Goal: Check status: Check status

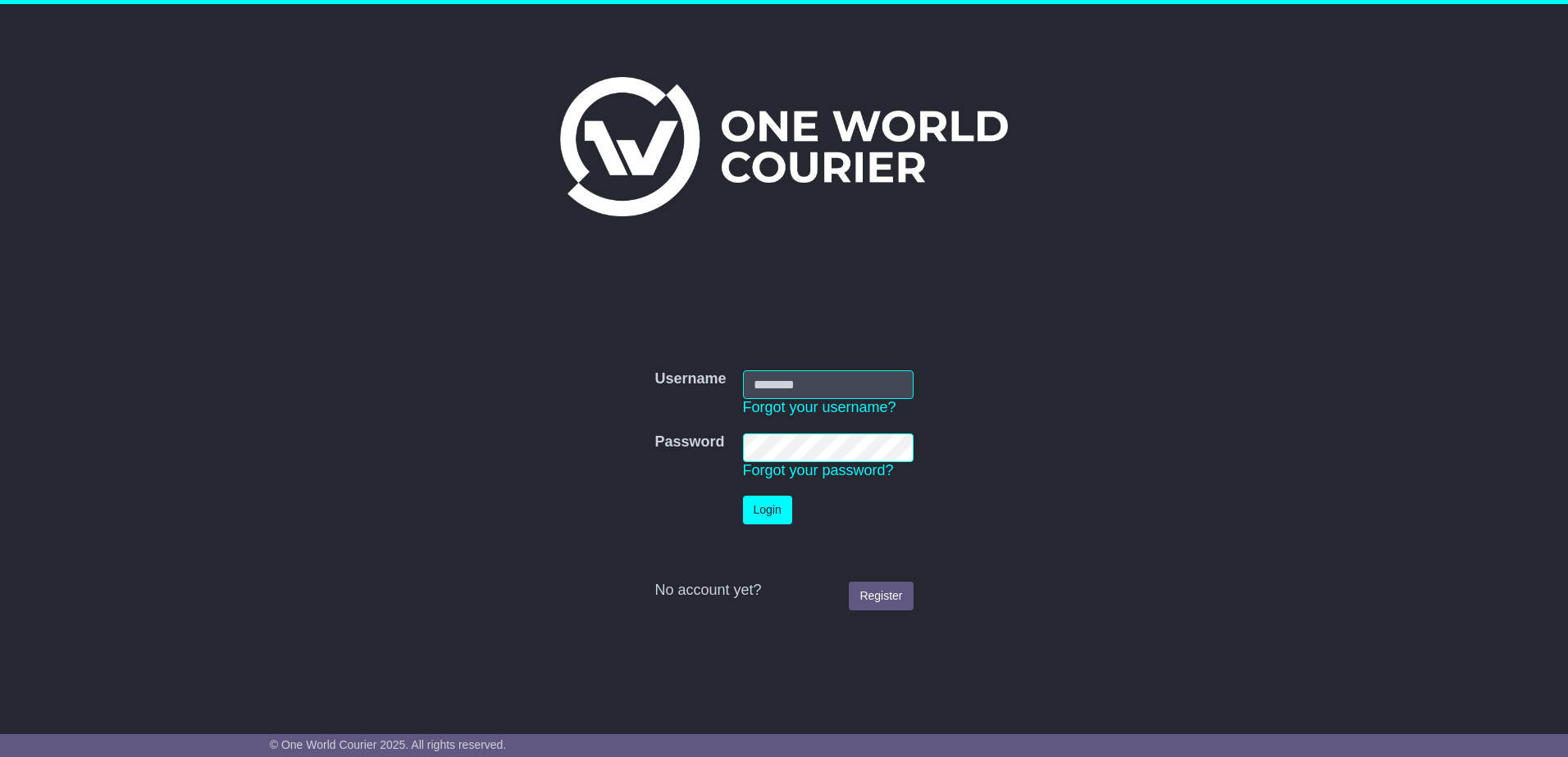
type input "**********"
click at [767, 515] on button "Login" at bounding box center [767, 510] width 49 height 29
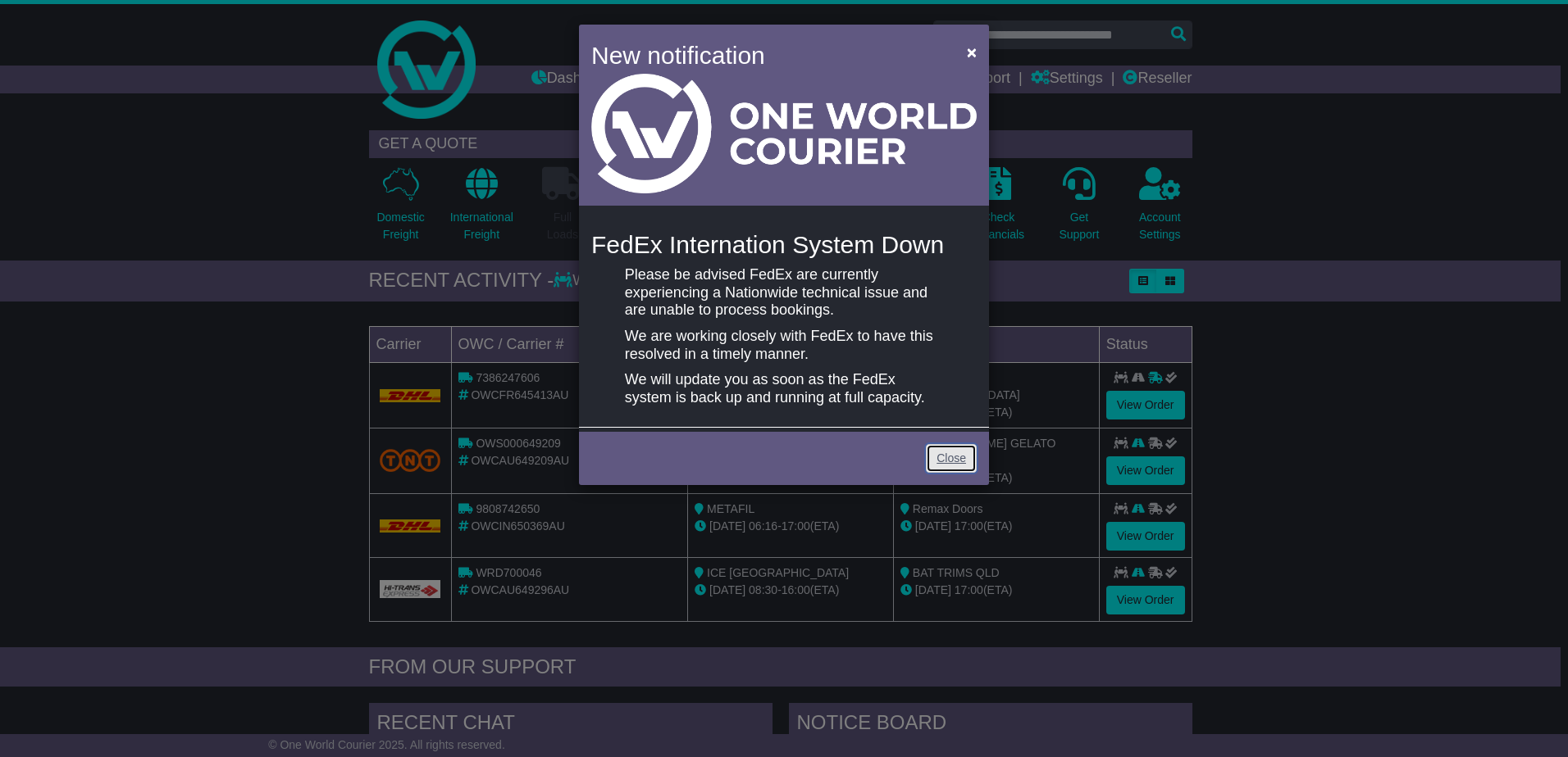
click at [943, 461] on link "Close" at bounding box center [951, 458] width 51 height 29
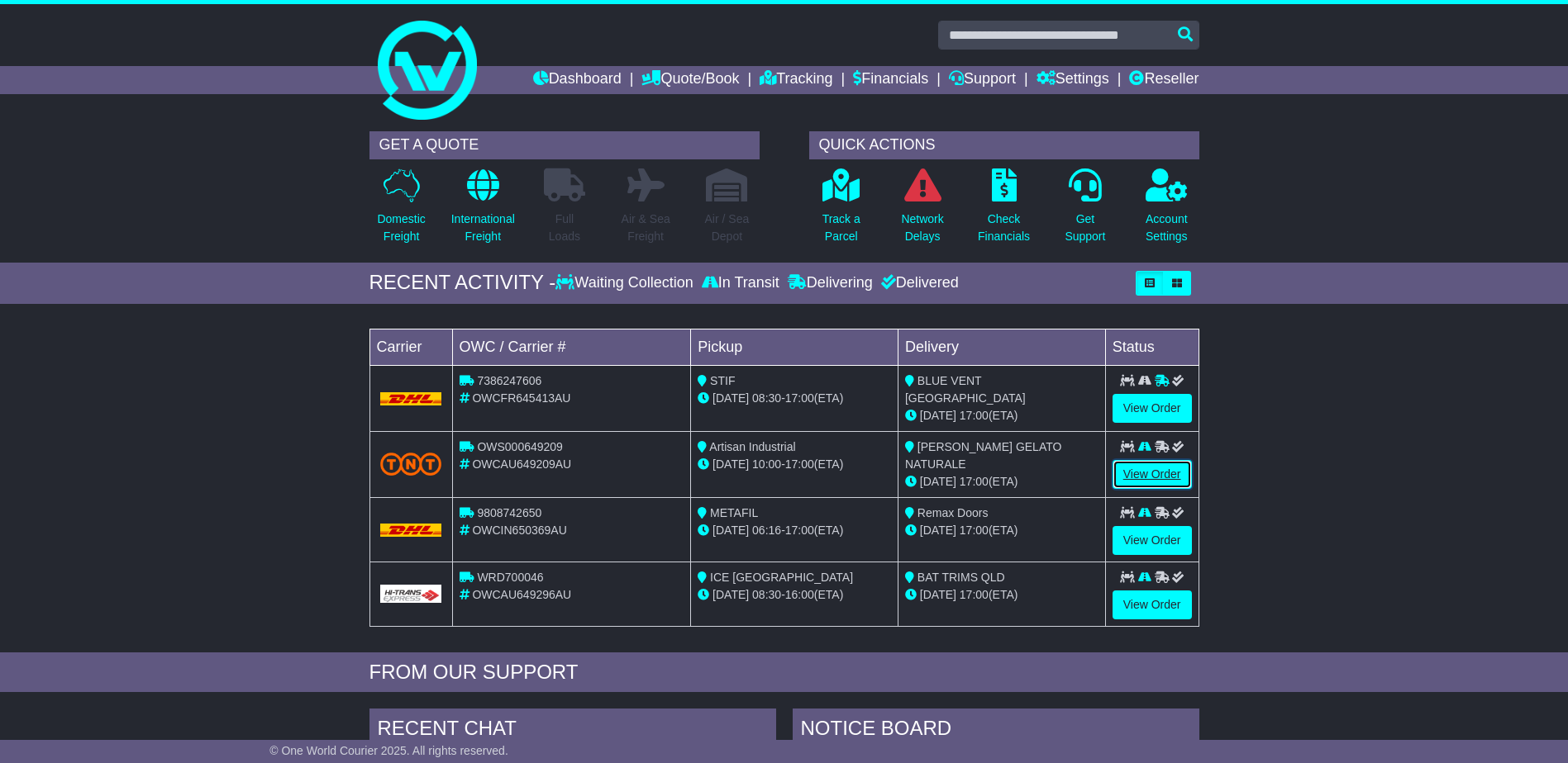
click at [1159, 469] on link "View Order" at bounding box center [1152, 474] width 80 height 29
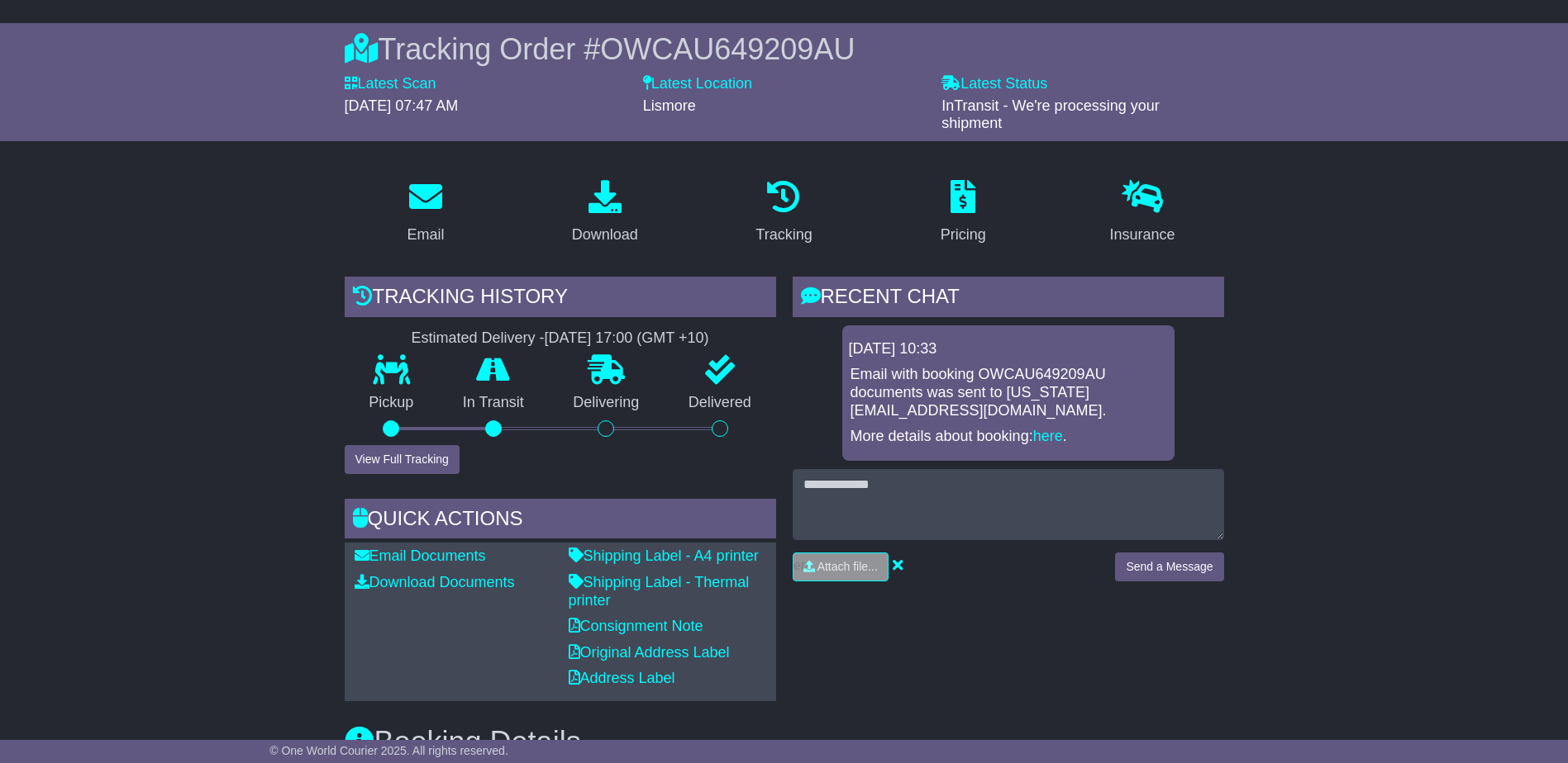
scroll to position [166, 0]
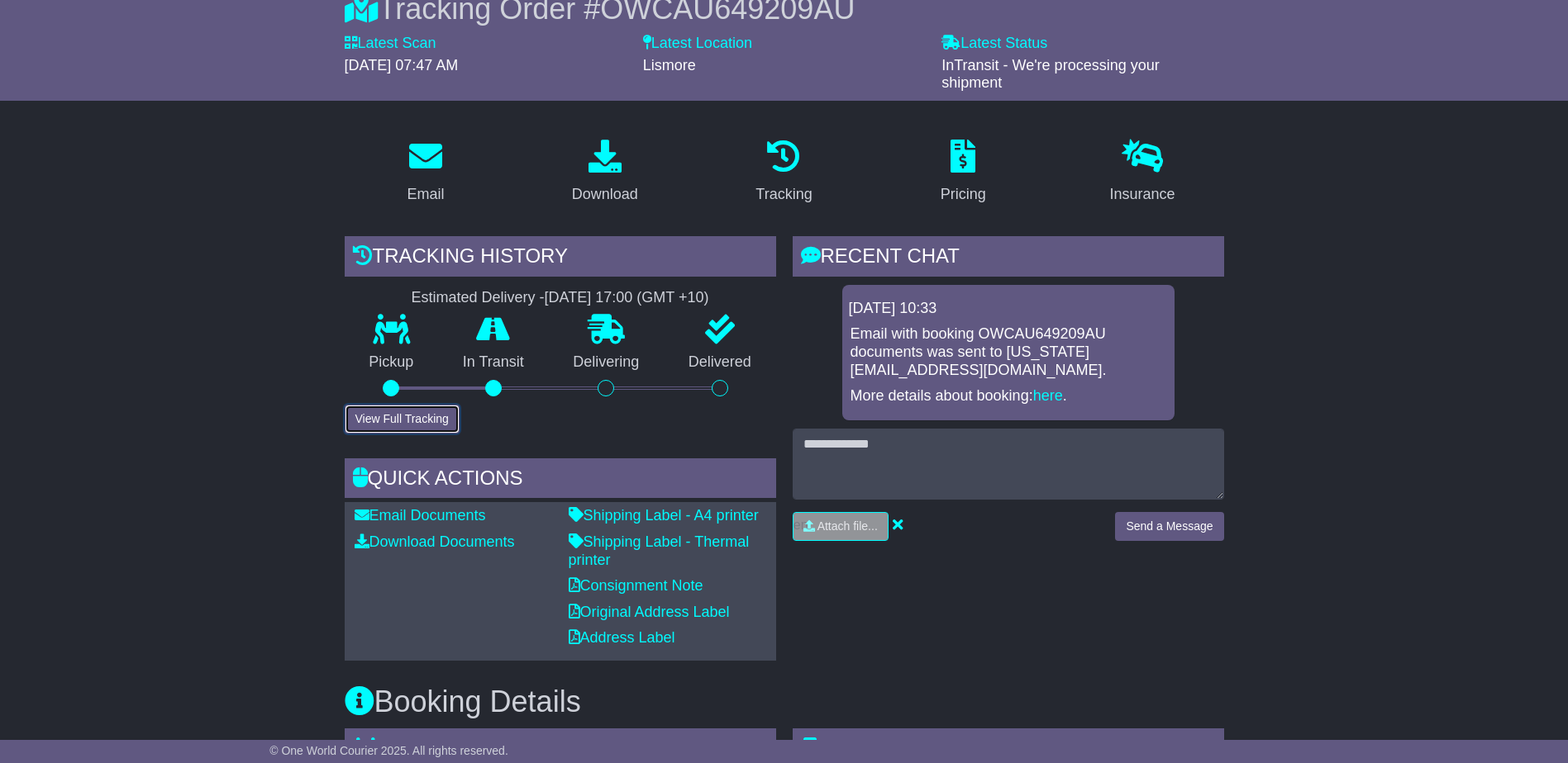
click at [421, 416] on button "View Full Tracking" at bounding box center [402, 419] width 115 height 29
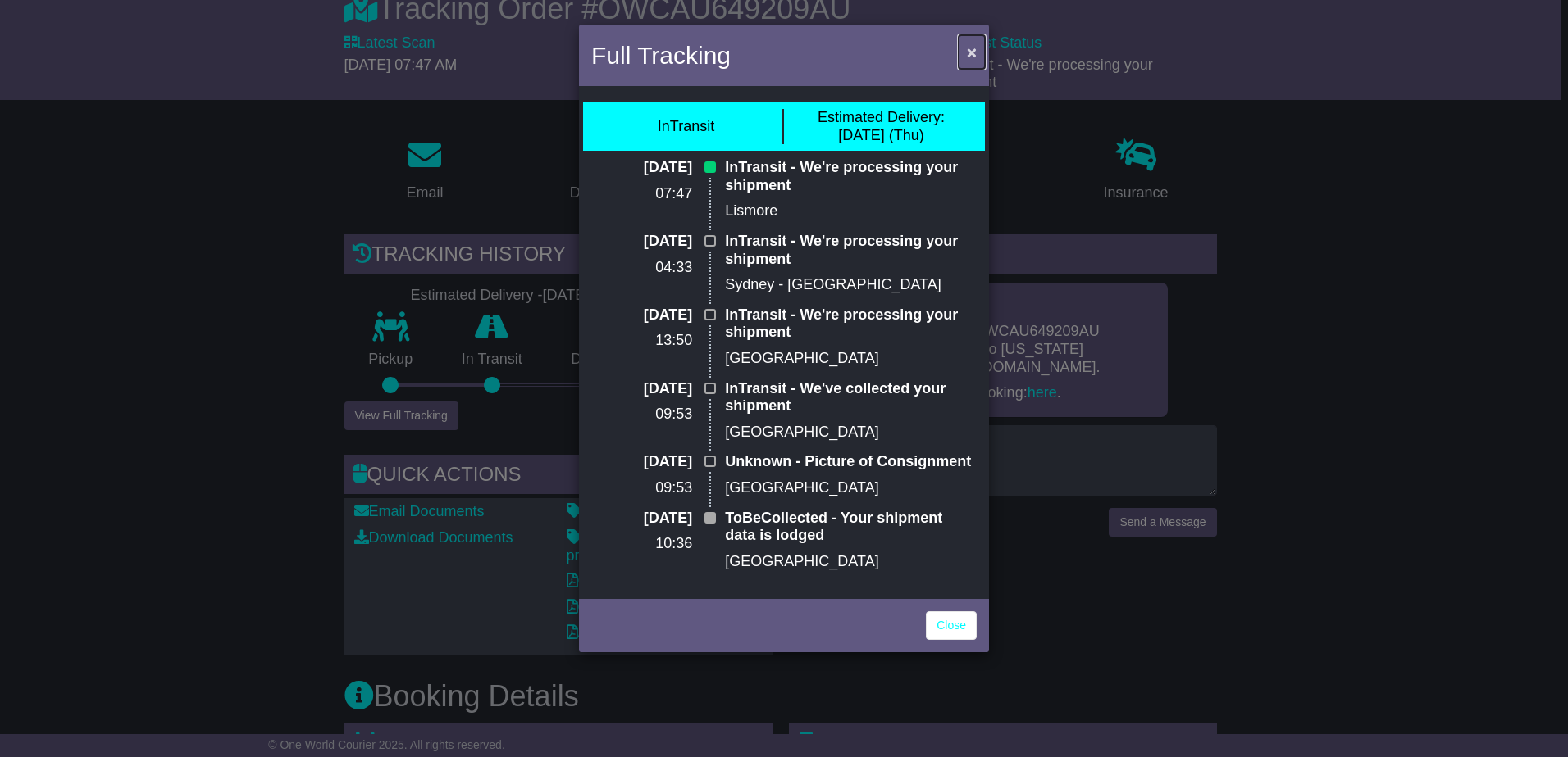
click at [973, 50] on span "×" at bounding box center [972, 51] width 10 height 19
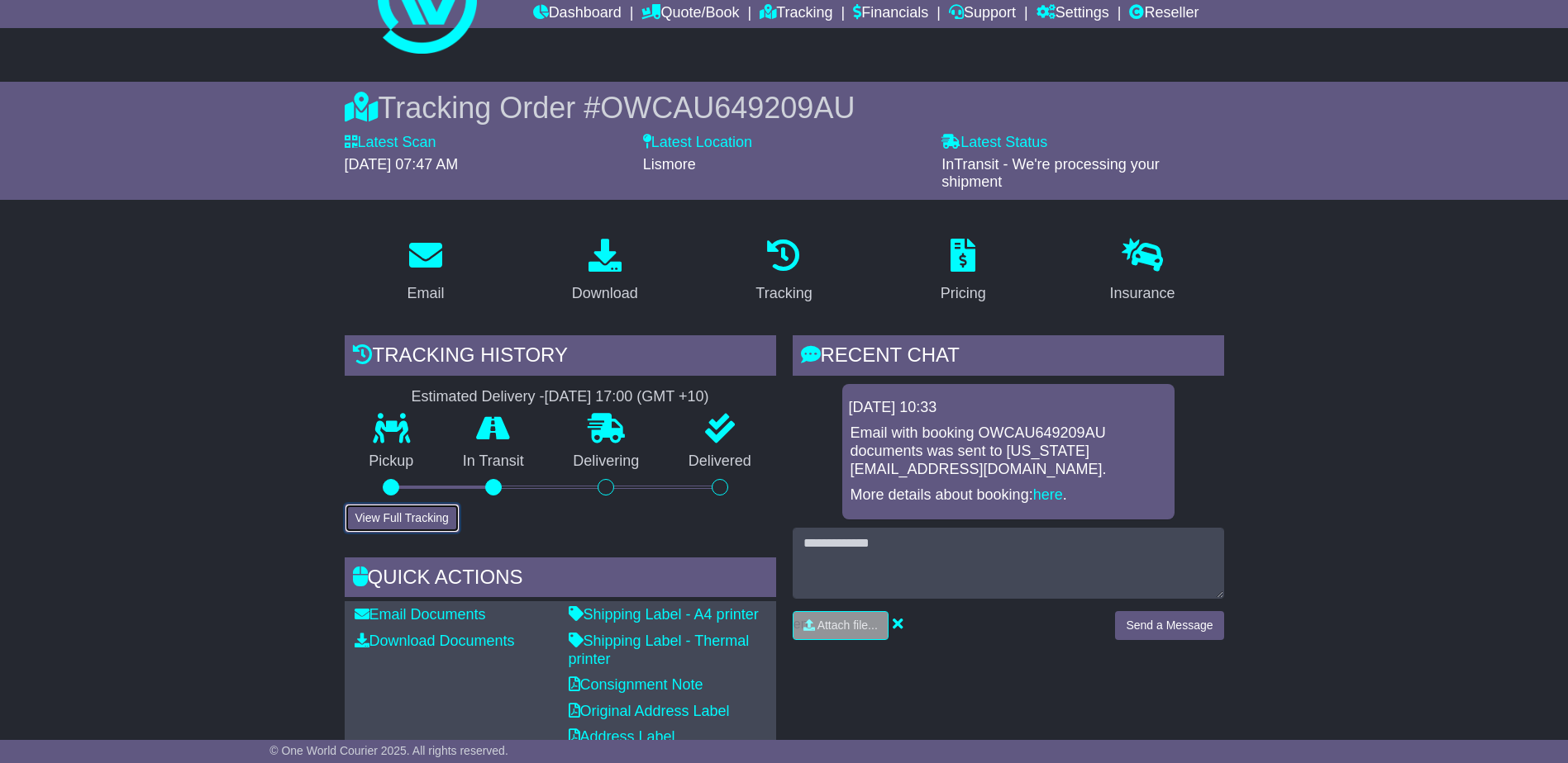
scroll to position [0, 0]
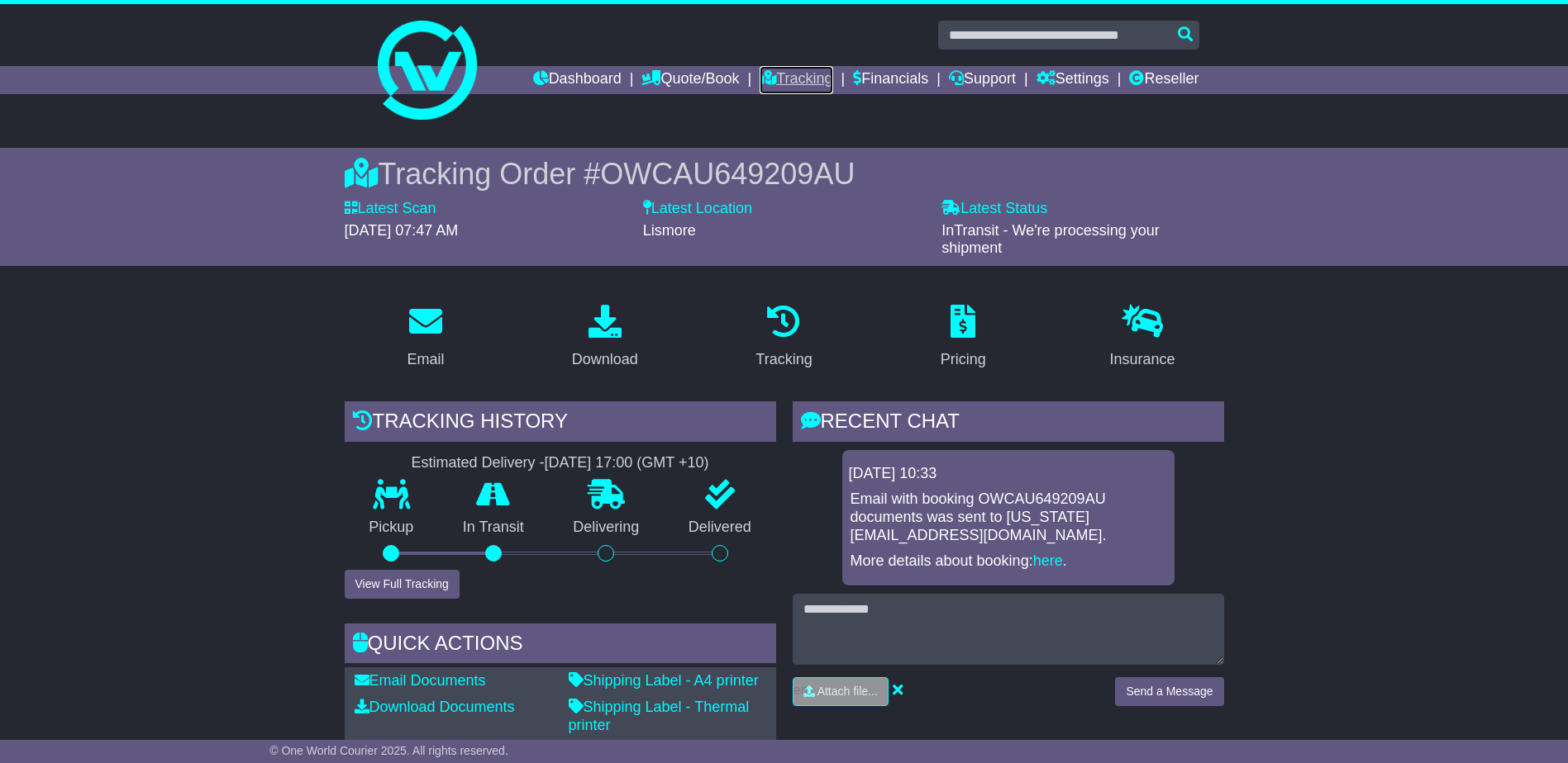
click at [788, 76] on link "Tracking" at bounding box center [796, 80] width 73 height 28
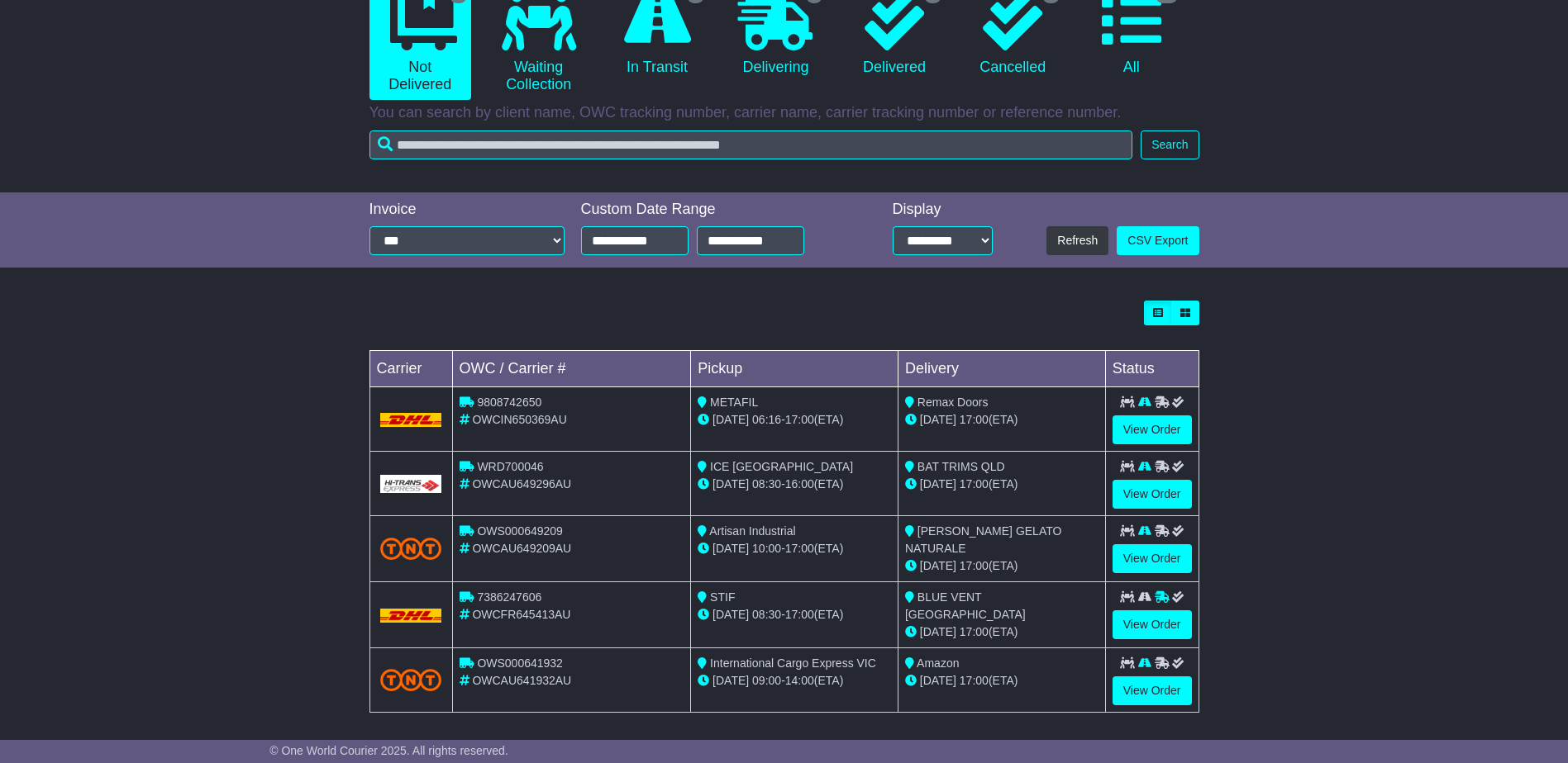
scroll to position [192, 0]
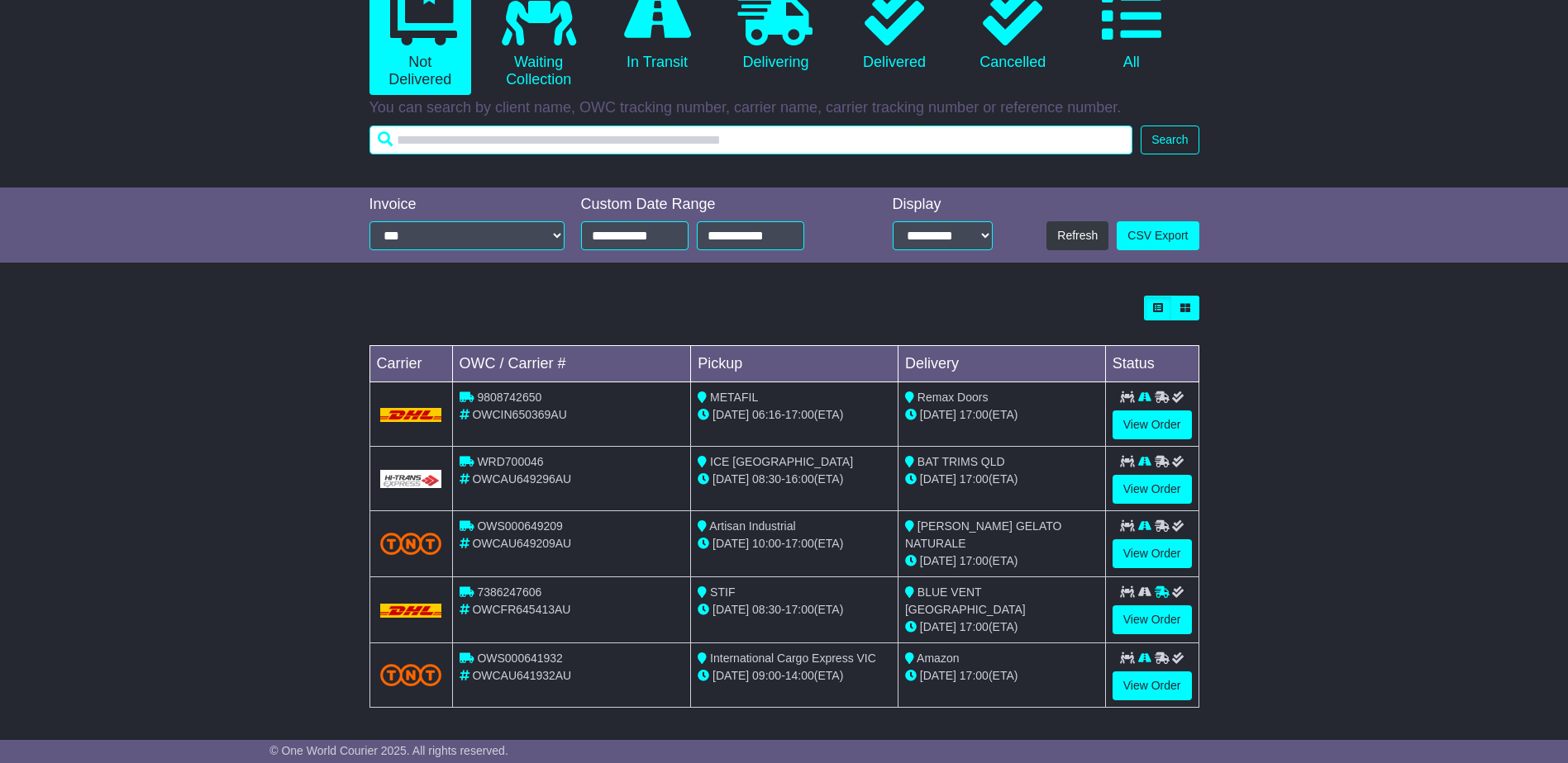
click at [615, 143] on input "text" at bounding box center [751, 140] width 763 height 29
type input "********"
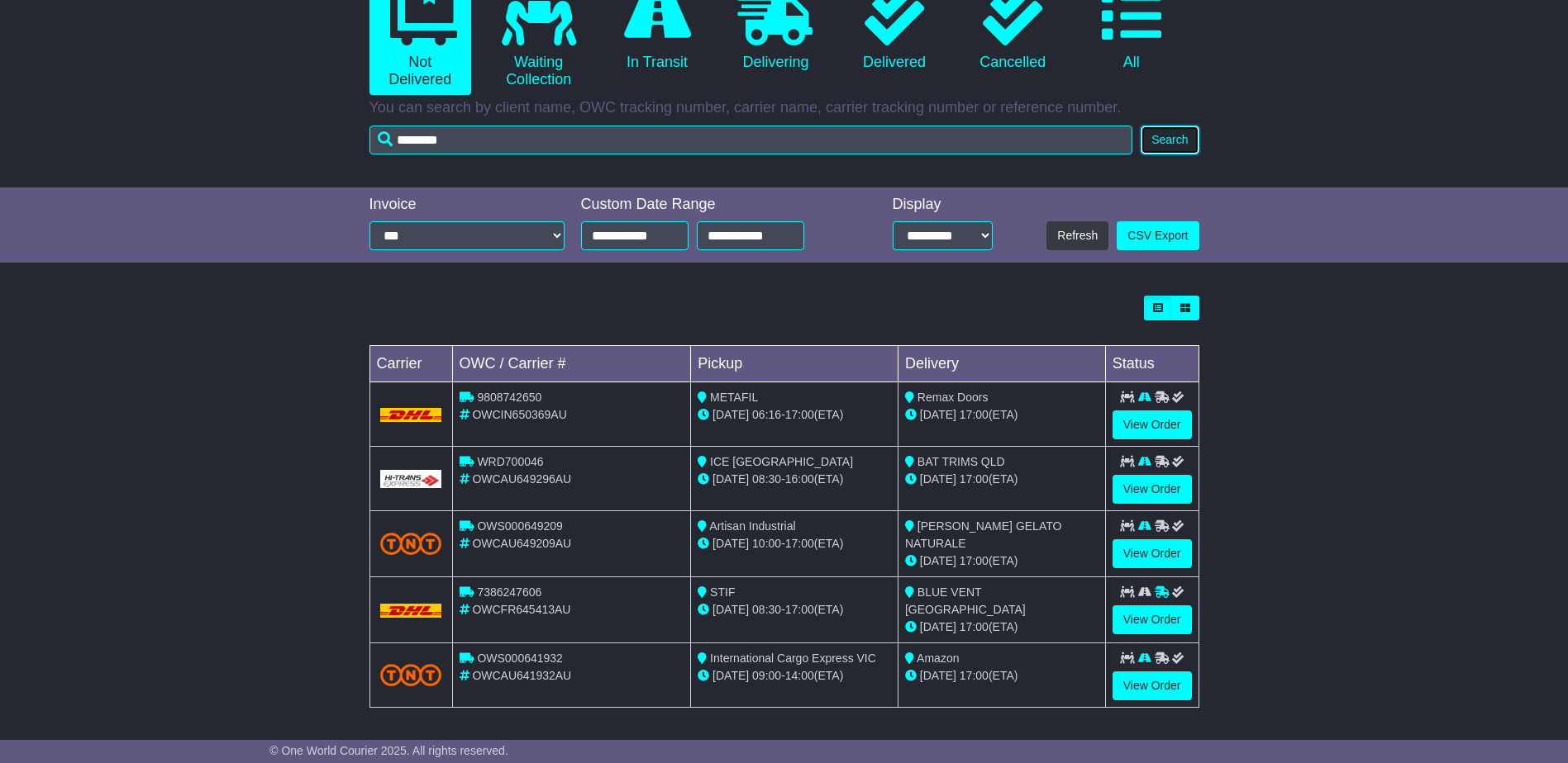
click at [1163, 149] on button "Search" at bounding box center [1170, 140] width 58 height 29
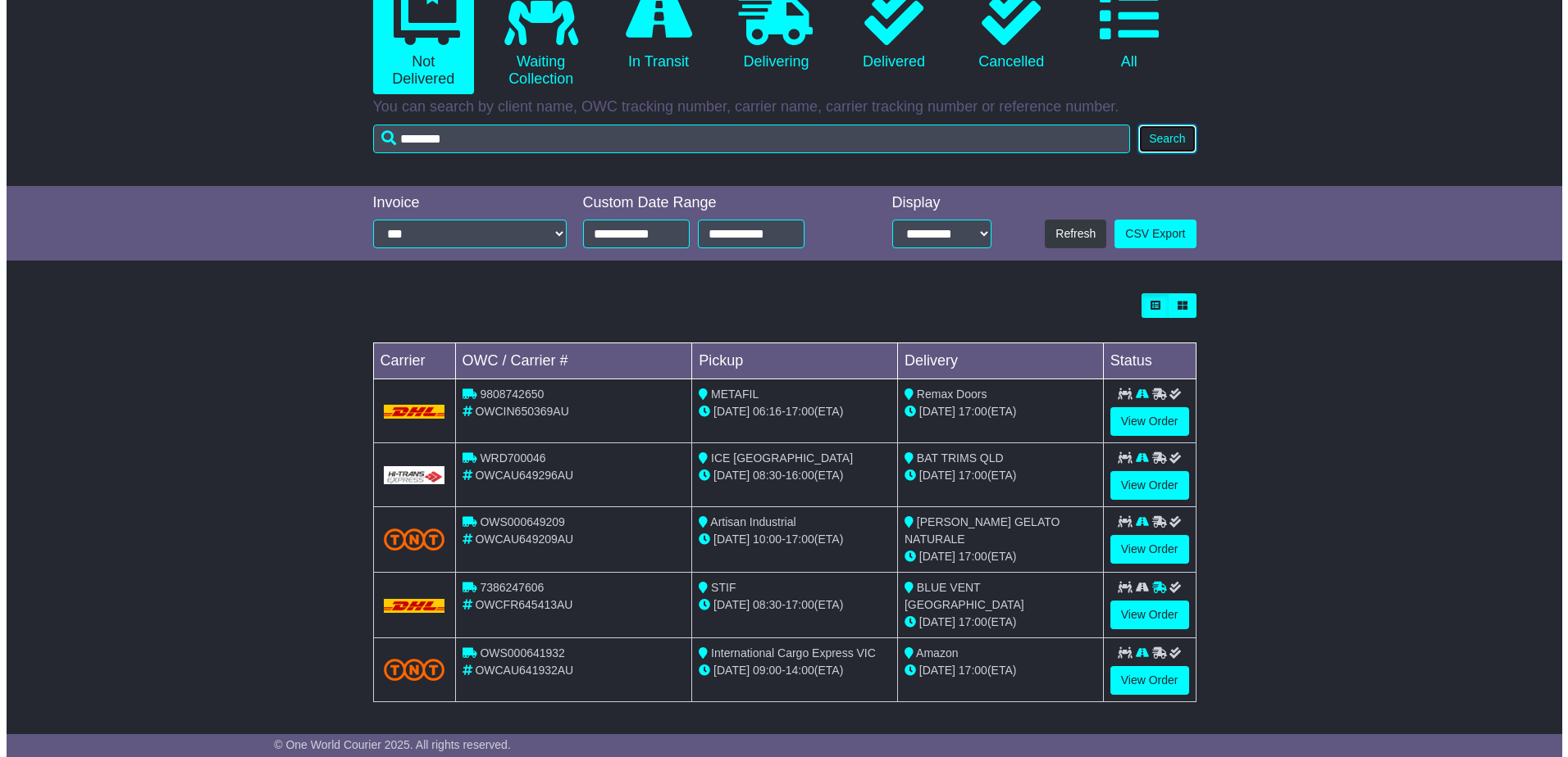
scroll to position [0, 0]
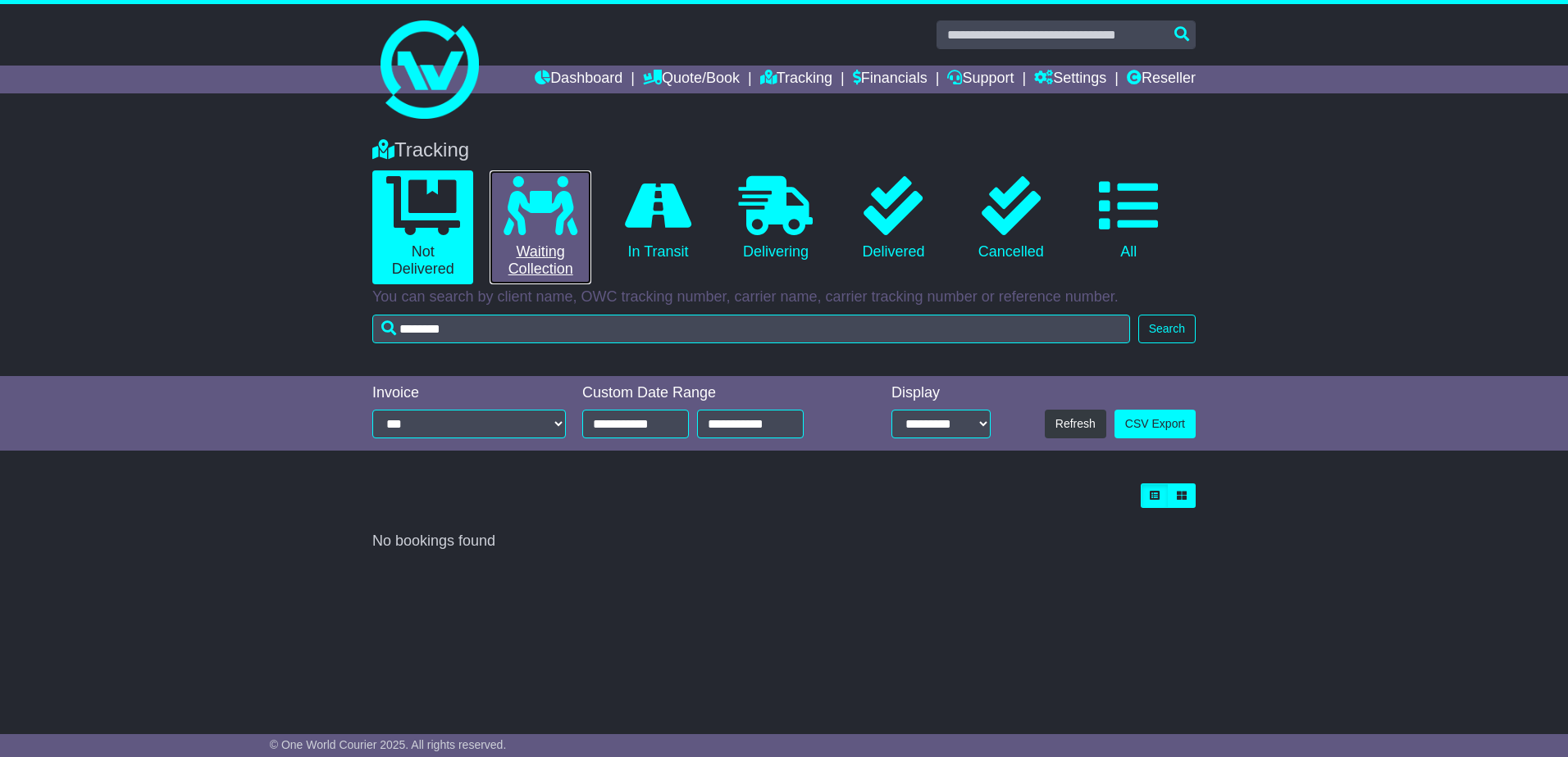
click at [527, 263] on link "0 Waiting Collection" at bounding box center [540, 227] width 100 height 114
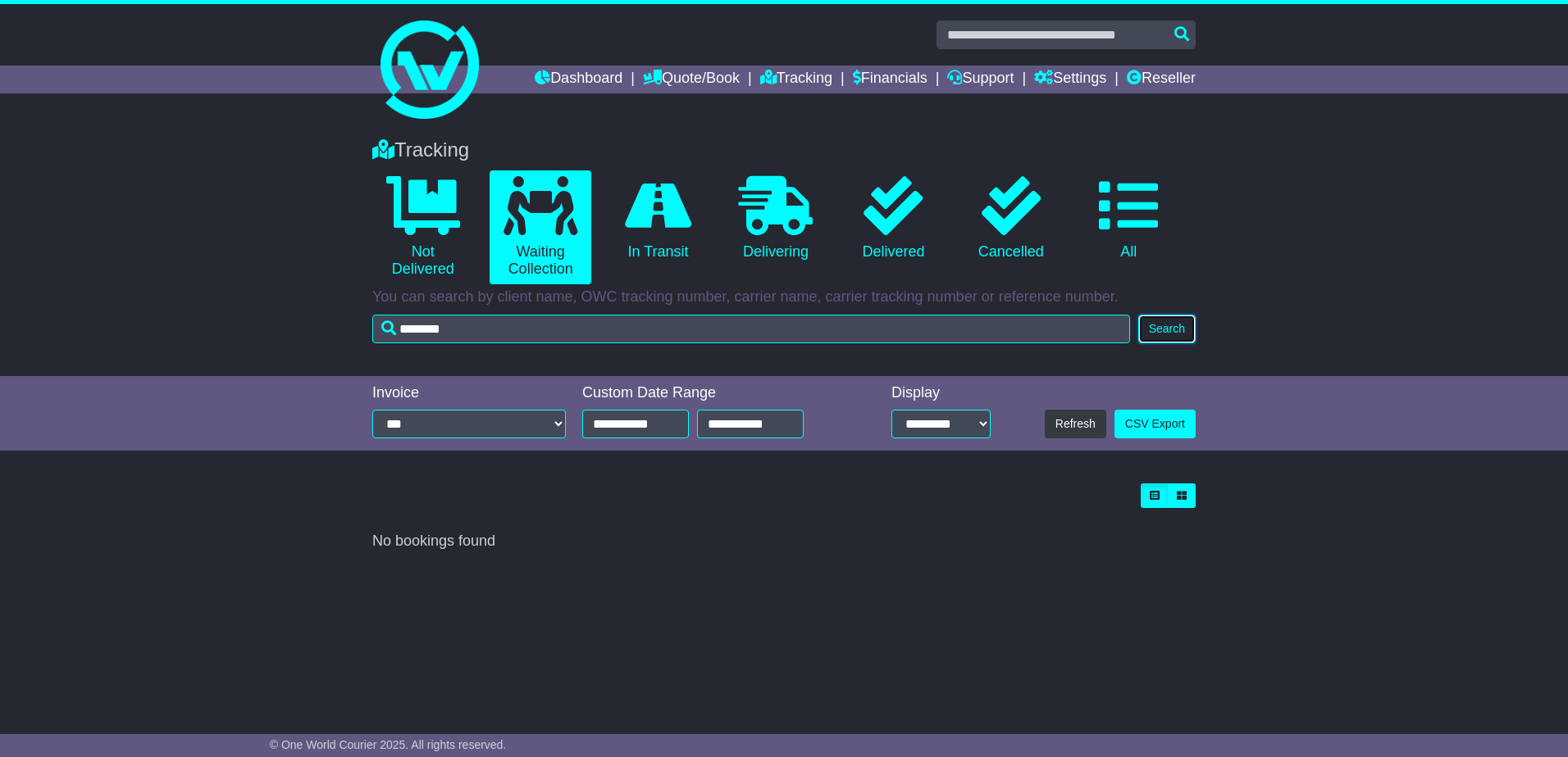
click at [1172, 336] on button "Search" at bounding box center [1167, 329] width 57 height 29
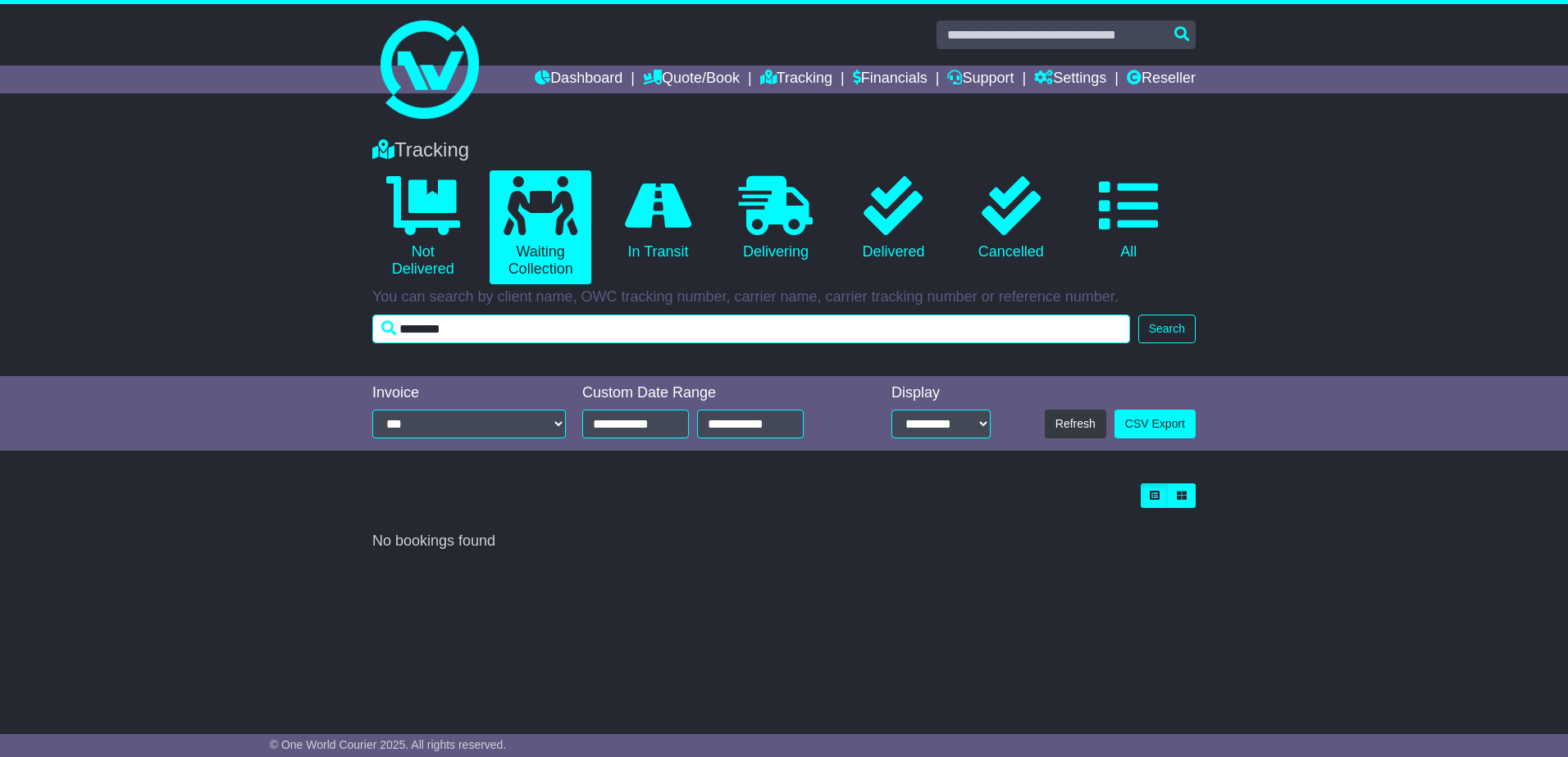
drag, startPoint x: 363, startPoint y: 331, endPoint x: 188, endPoint y: 323, distance: 175.2
click at [189, 325] on div "Tracking 0 Not Delivered 0 Waiting Collection 0 In Transit 0 Delivering 0" at bounding box center [784, 249] width 1568 height 254
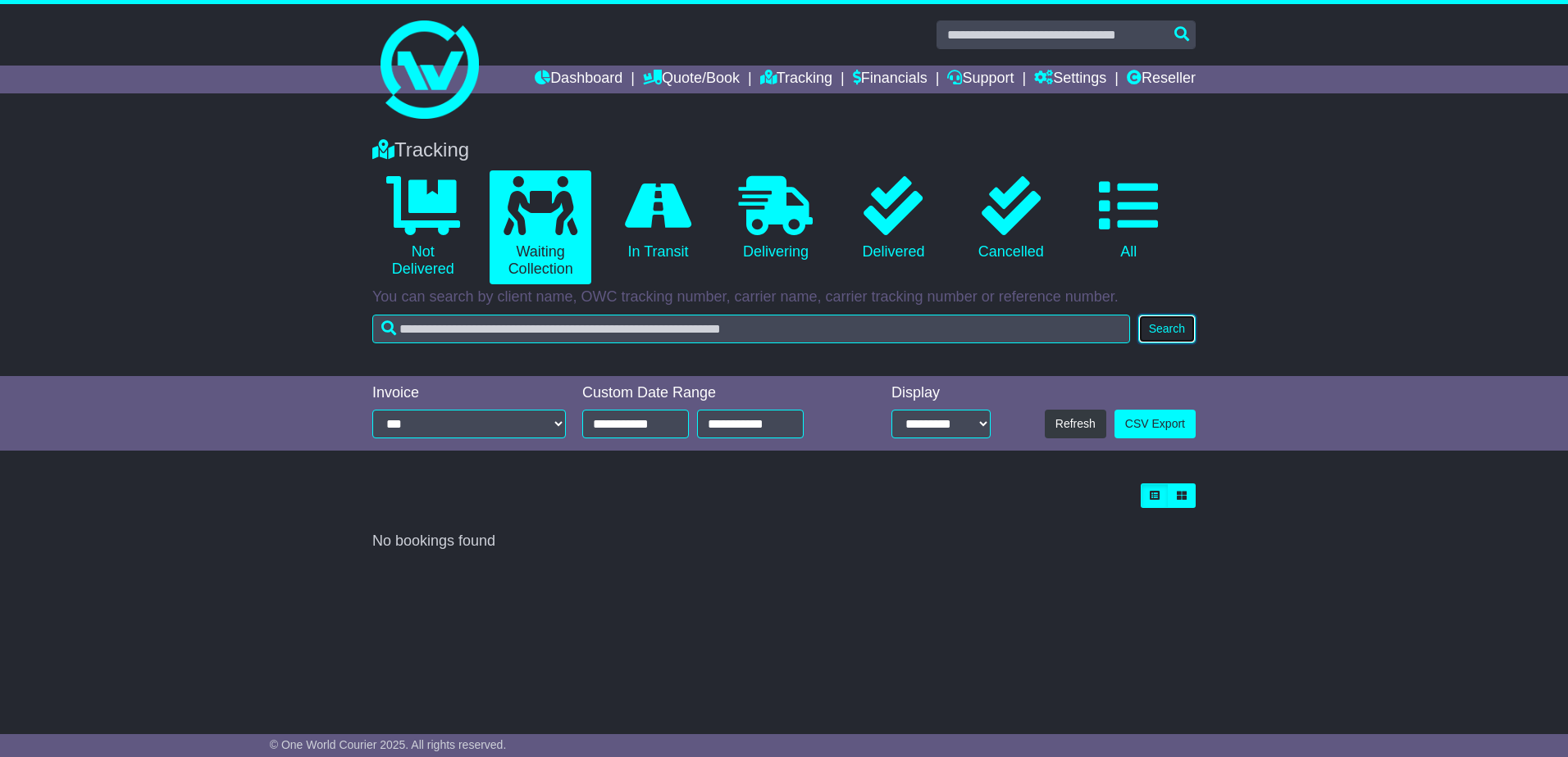
click at [1178, 325] on button "Search" at bounding box center [1167, 329] width 57 height 29
click at [577, 70] on link "Dashboard" at bounding box center [579, 80] width 88 height 28
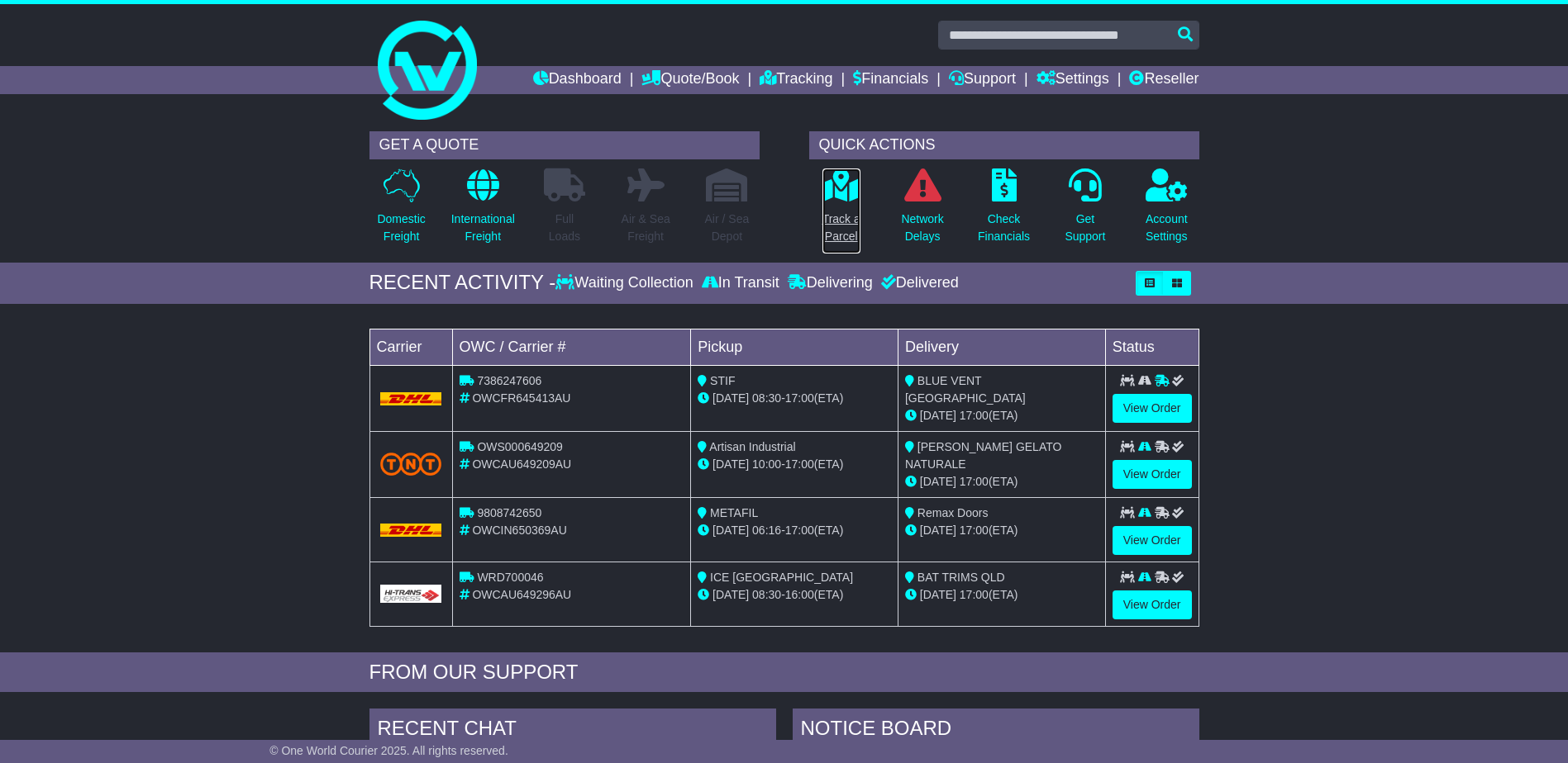
click at [845, 218] on p "Track a Parcel" at bounding box center [841, 228] width 38 height 34
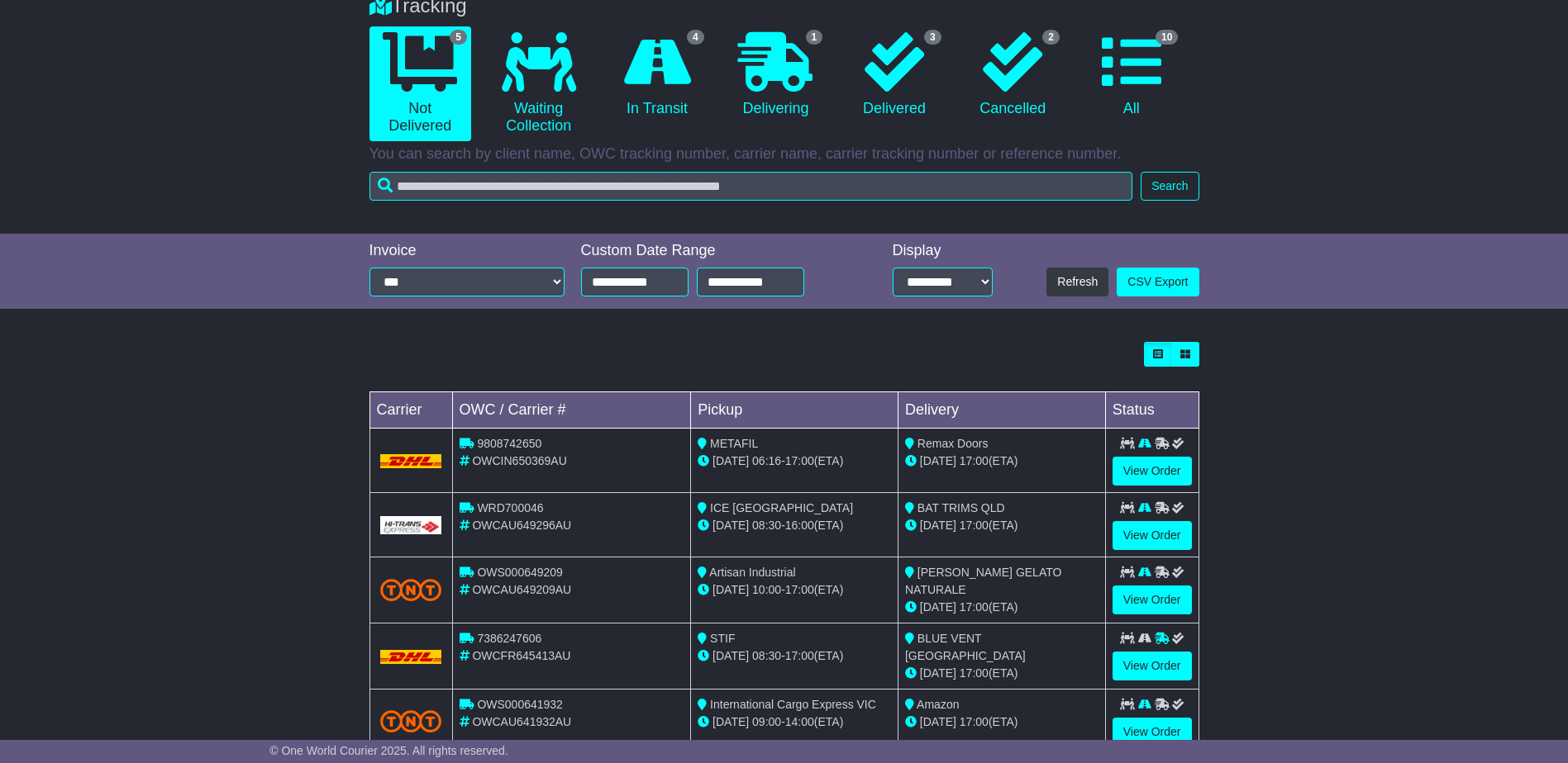
scroll to position [109, 0]
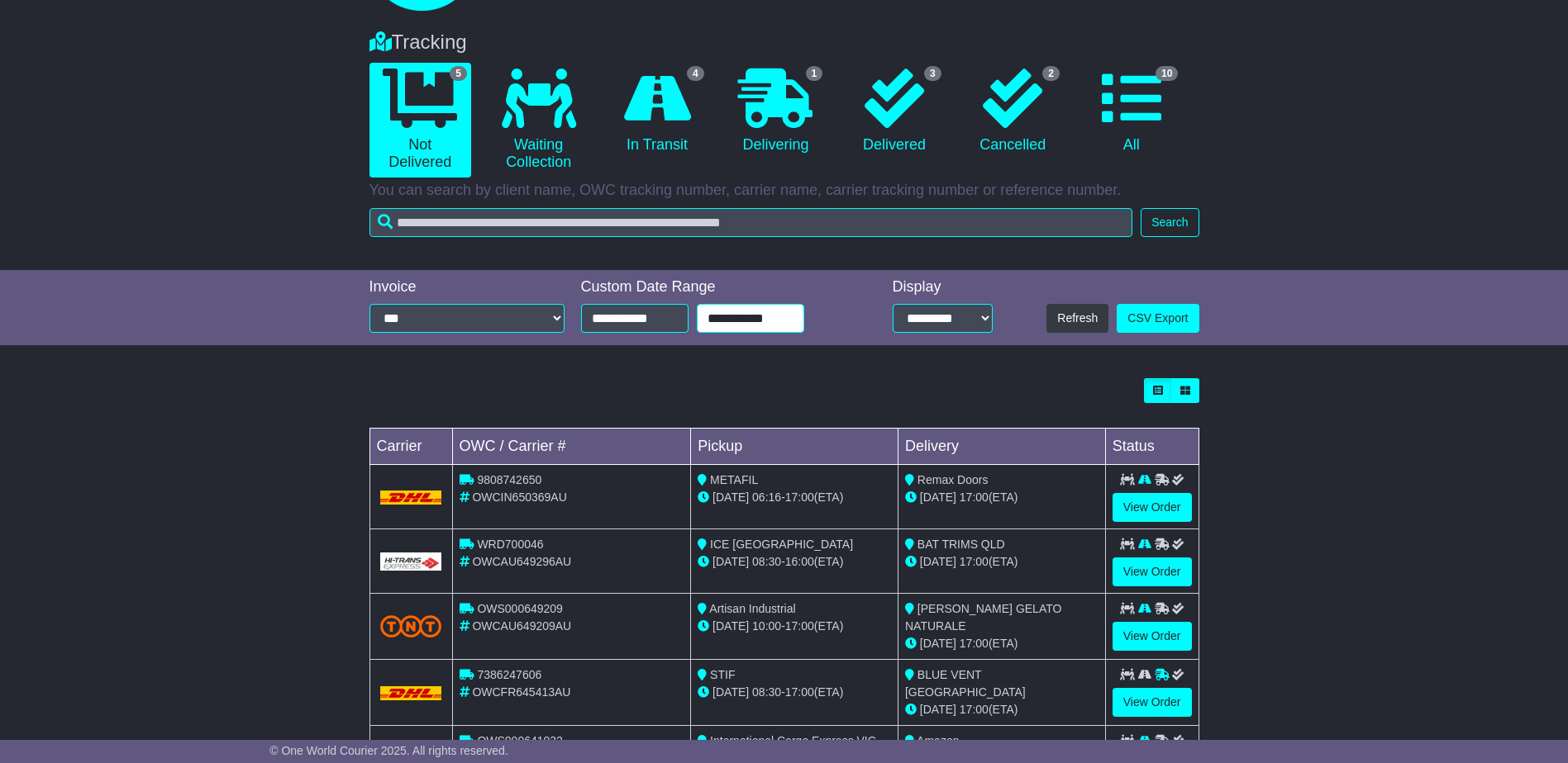
click at [794, 317] on input "**********" at bounding box center [750, 318] width 107 height 29
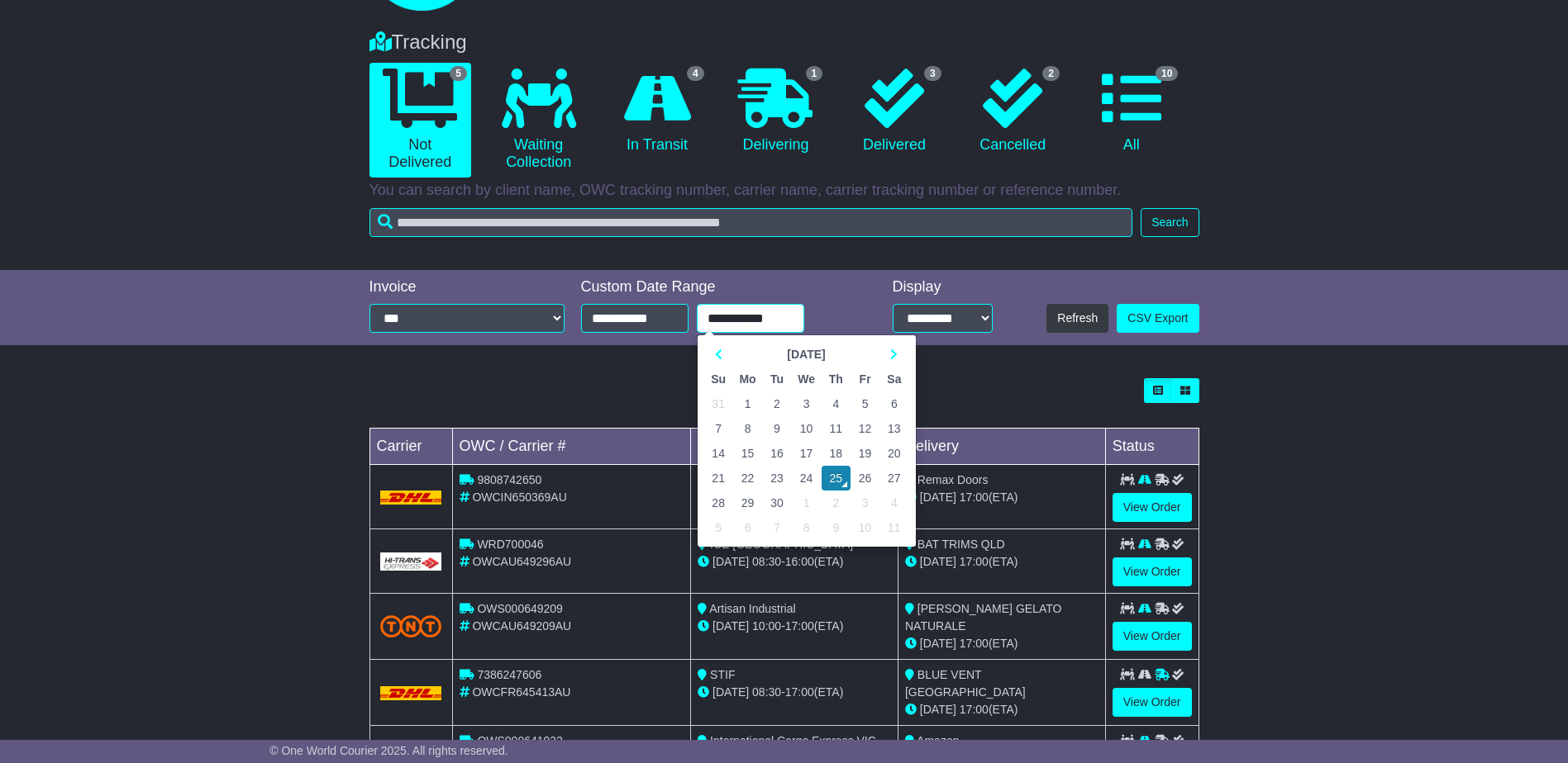
click at [868, 476] on td "26" at bounding box center [865, 479] width 29 height 25
type input "**********"
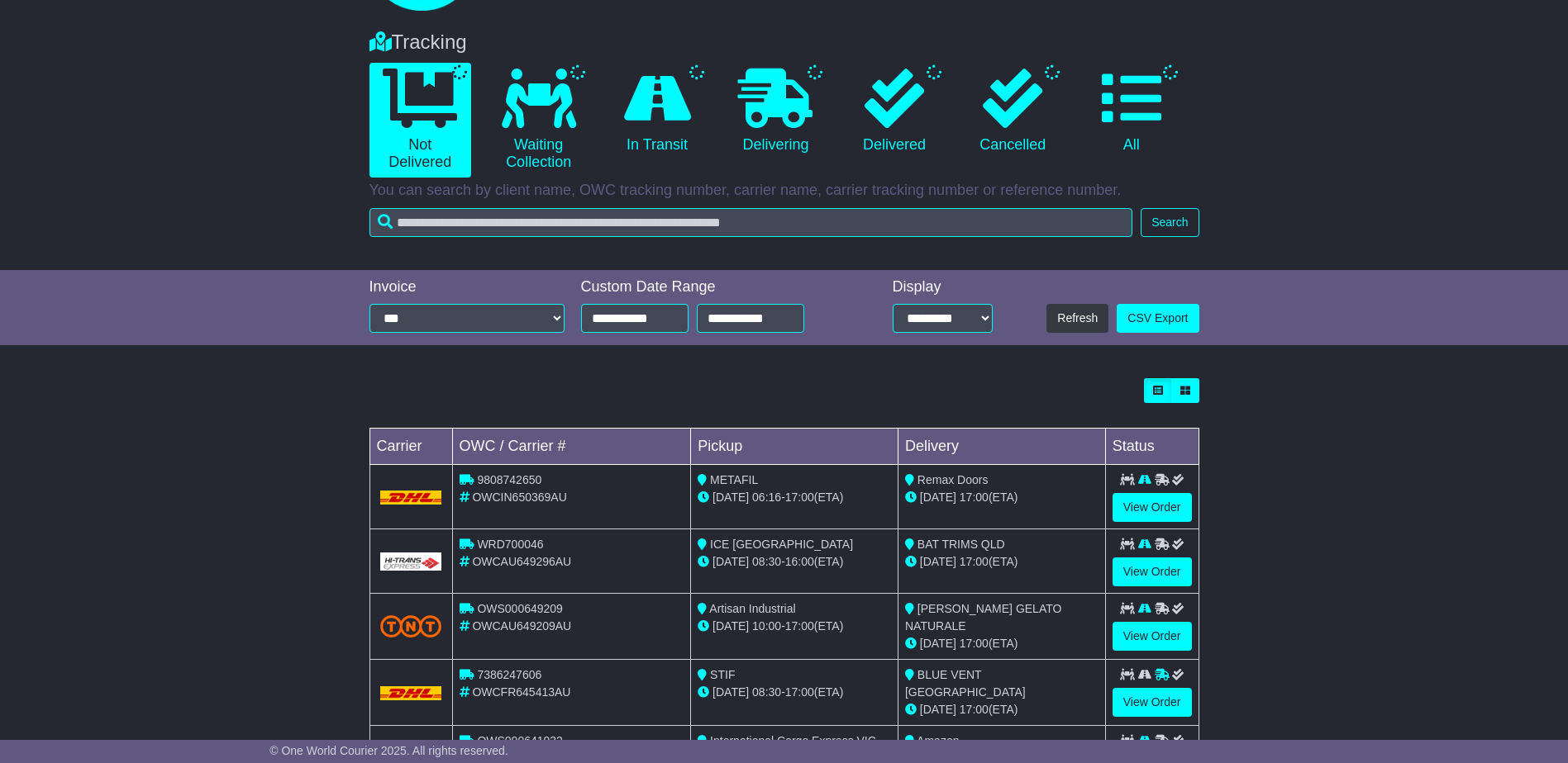
scroll to position [0, 0]
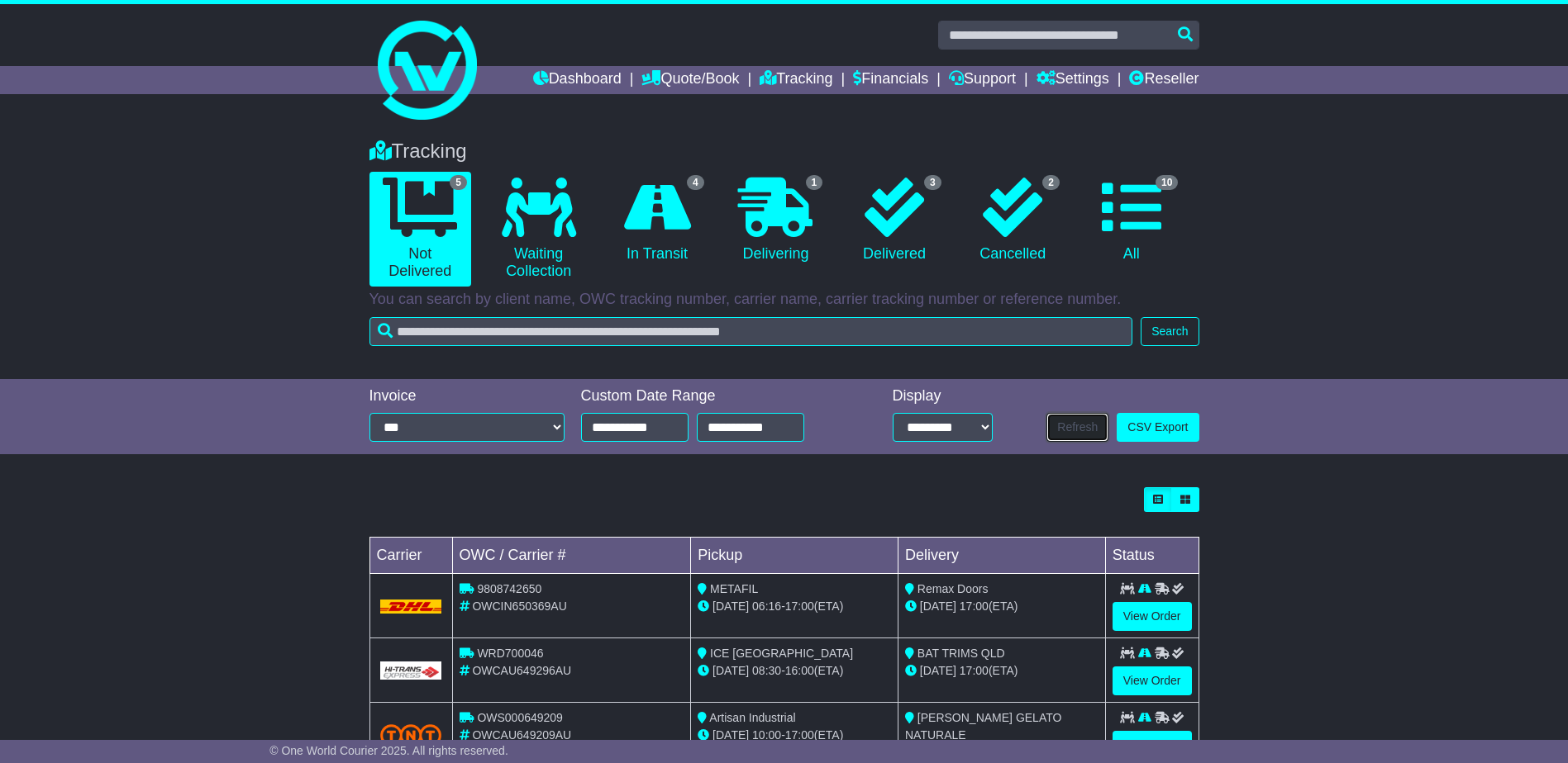
click at [1076, 424] on button "Refresh" at bounding box center [1077, 428] width 62 height 29
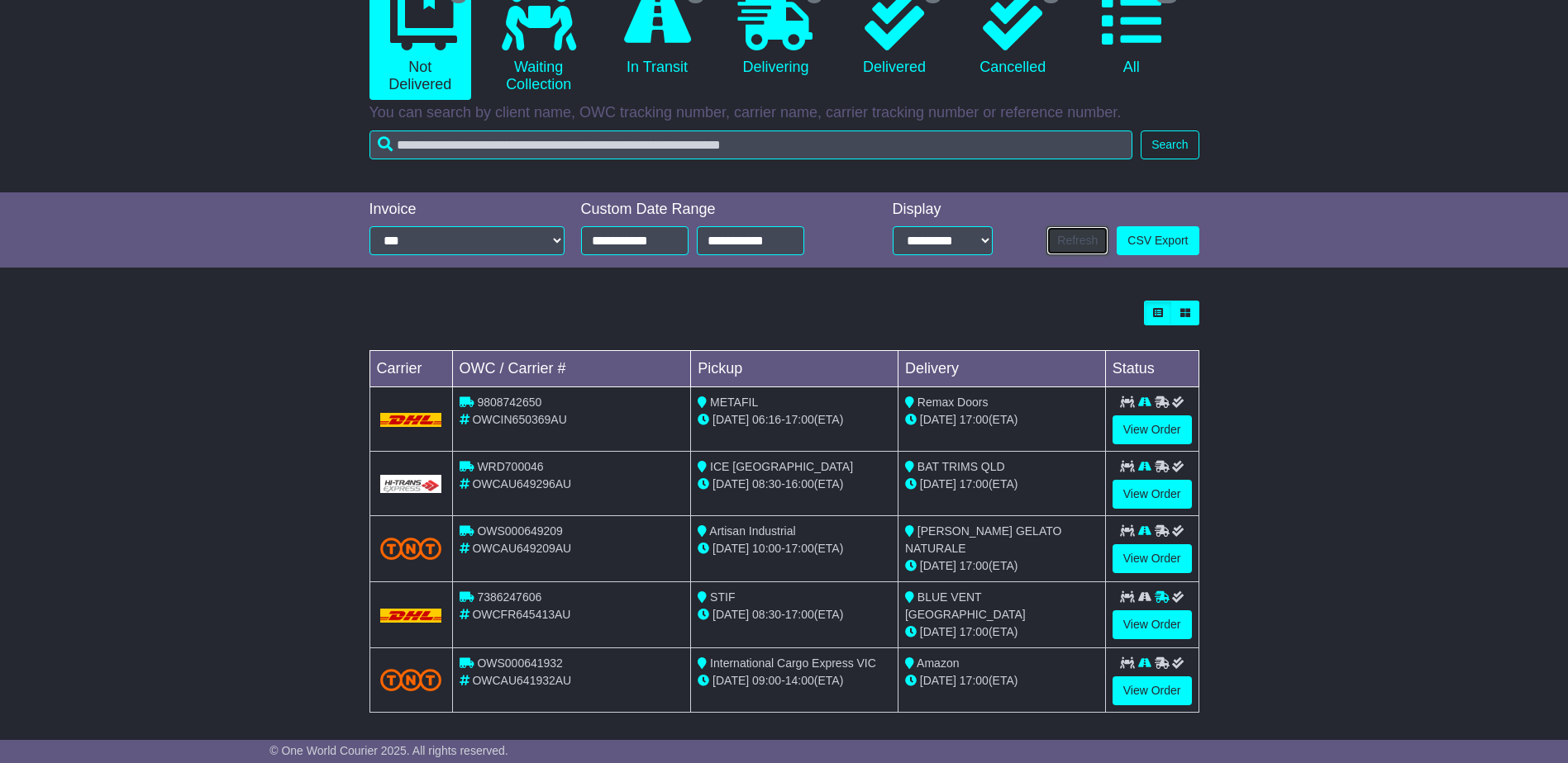
scroll to position [192, 0]
